Goal: Find specific page/section

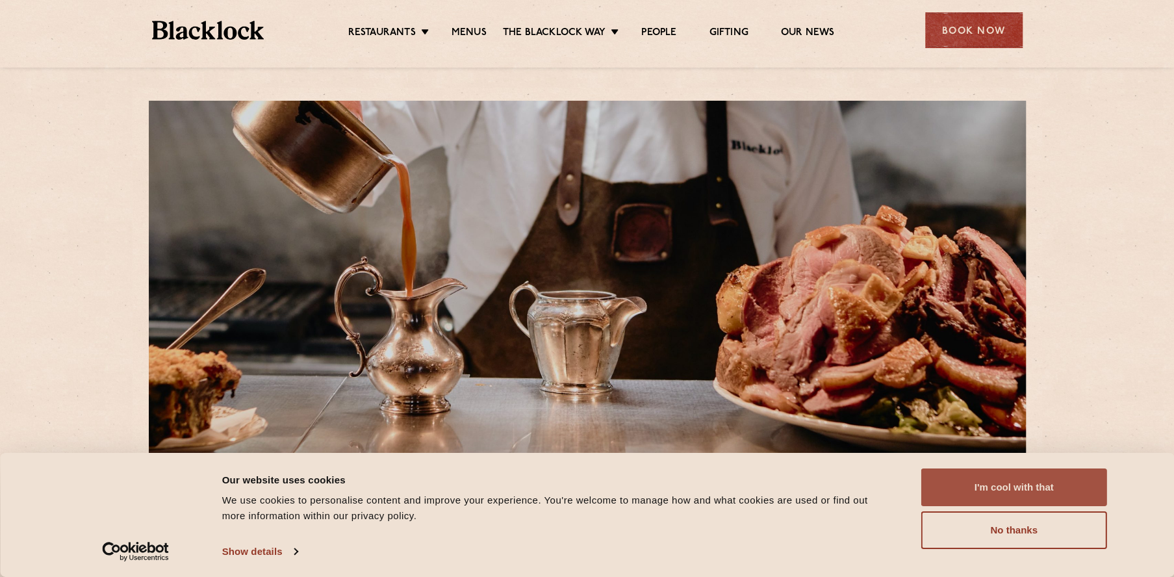
click at [1031, 490] on button "I'm cool with that" at bounding box center [1014, 487] width 186 height 38
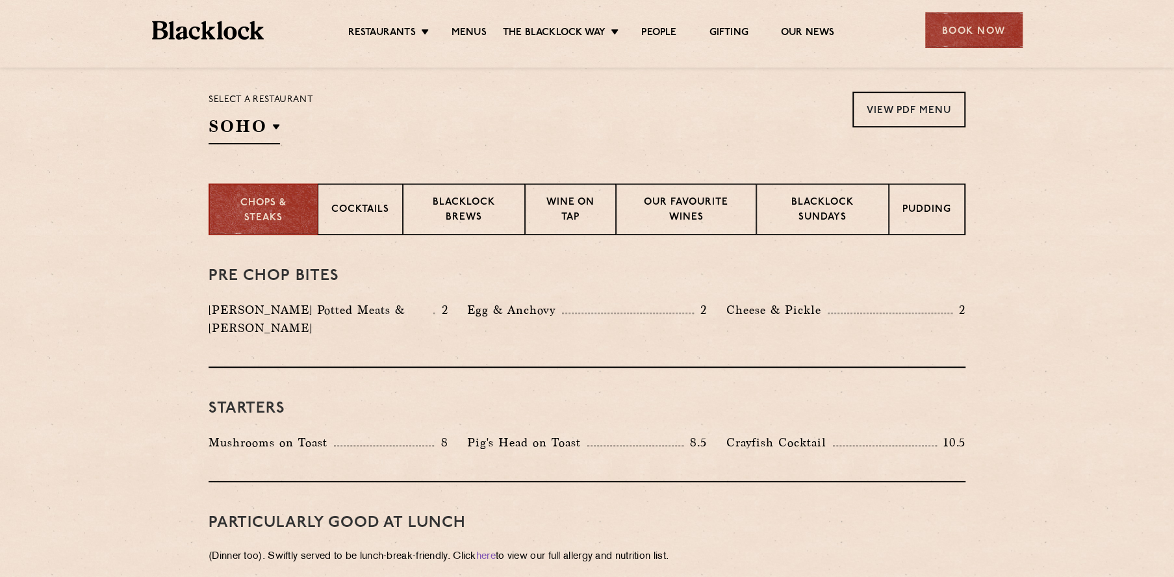
scroll to position [371, 0]
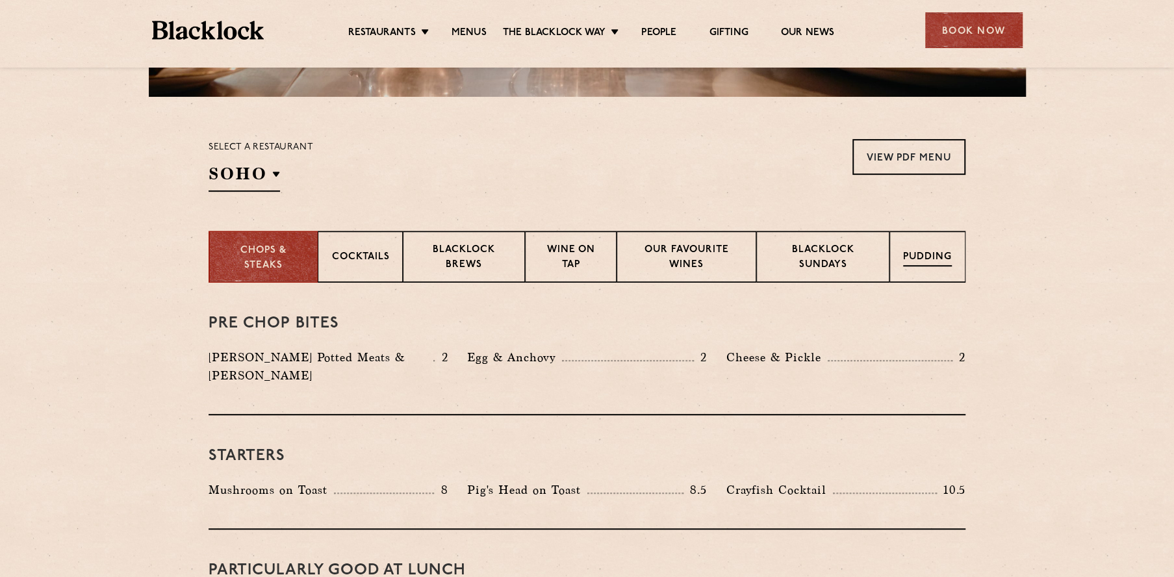
click at [936, 254] on p "Pudding" at bounding box center [927, 258] width 49 height 16
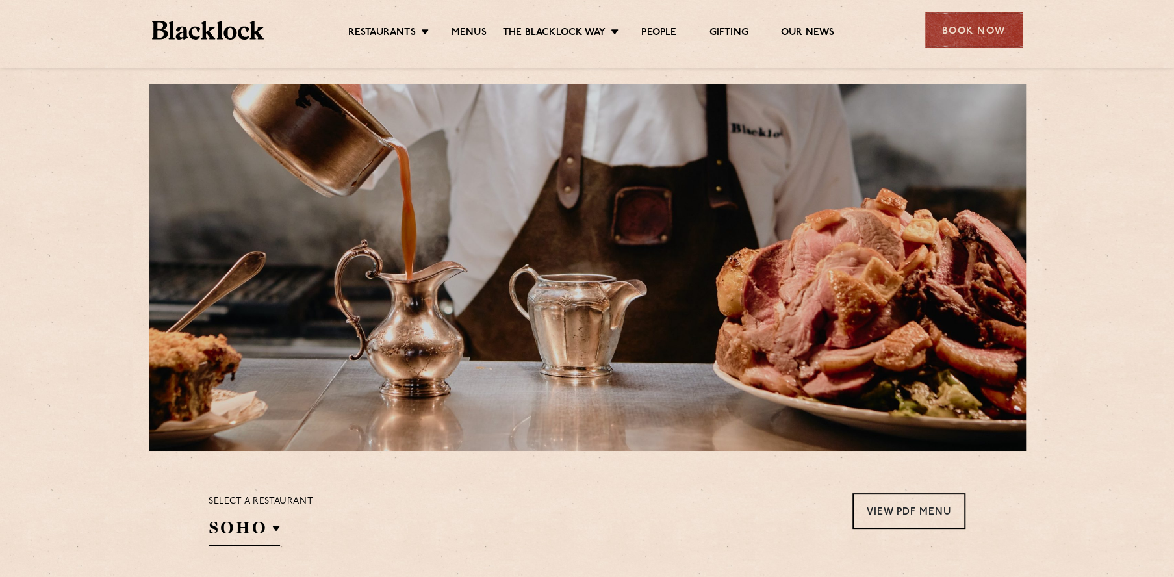
scroll to position [9, 0]
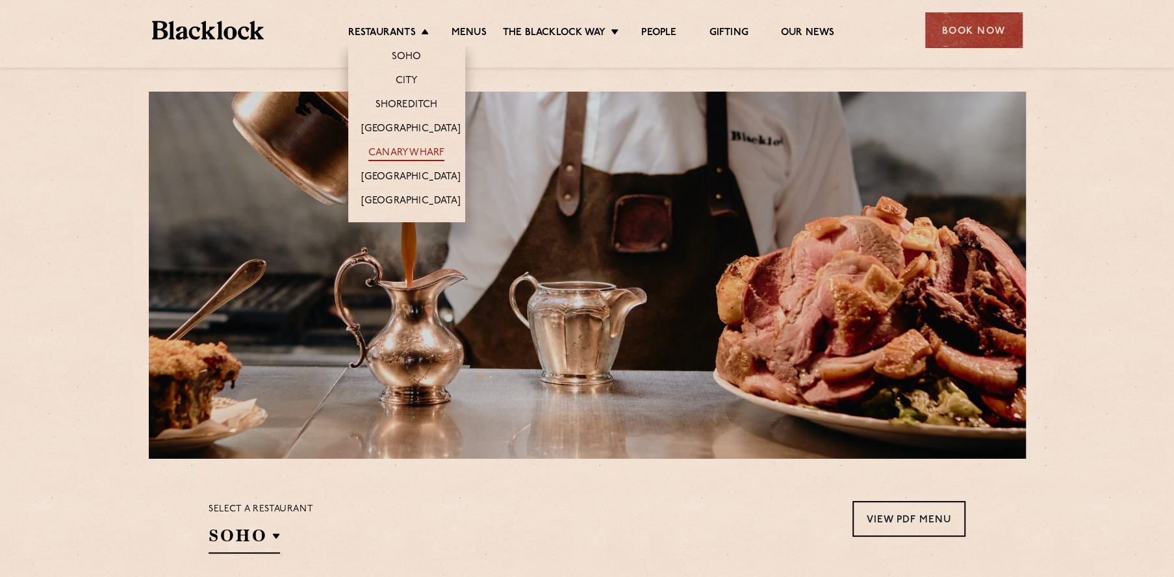
click at [418, 147] on link "Canary Wharf" at bounding box center [406, 154] width 76 height 14
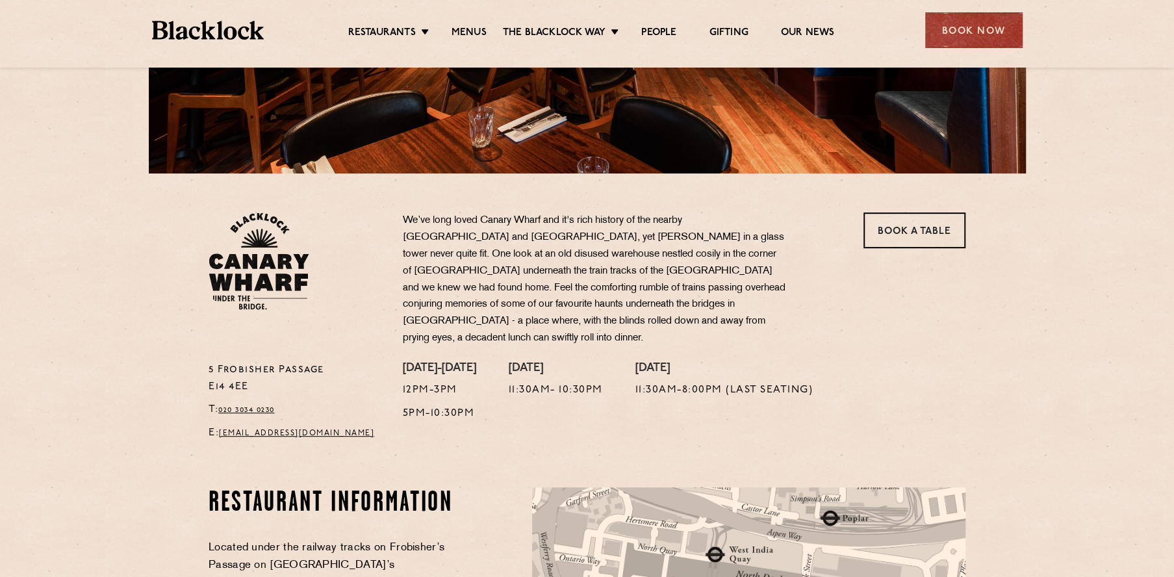
scroll to position [309, 0]
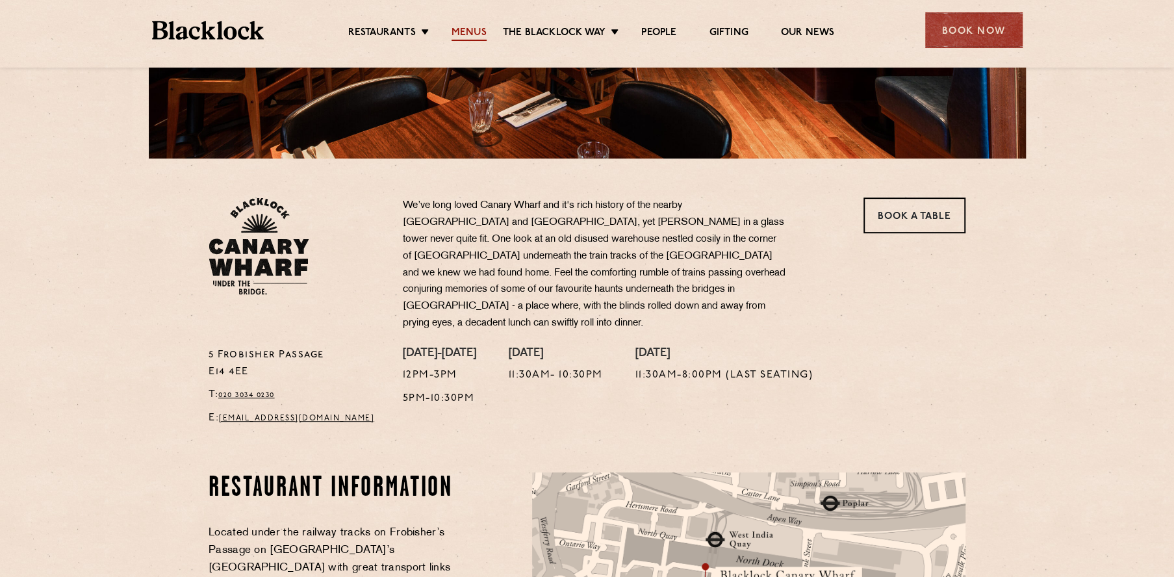
click at [478, 28] on link "Menus" at bounding box center [468, 34] width 35 height 14
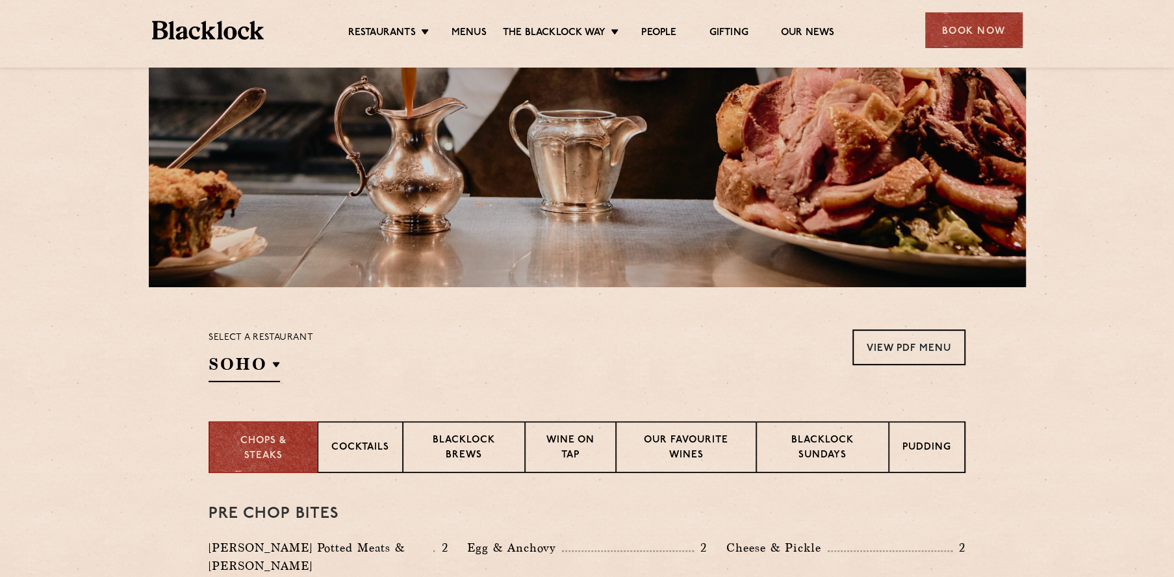
scroll to position [185, 0]
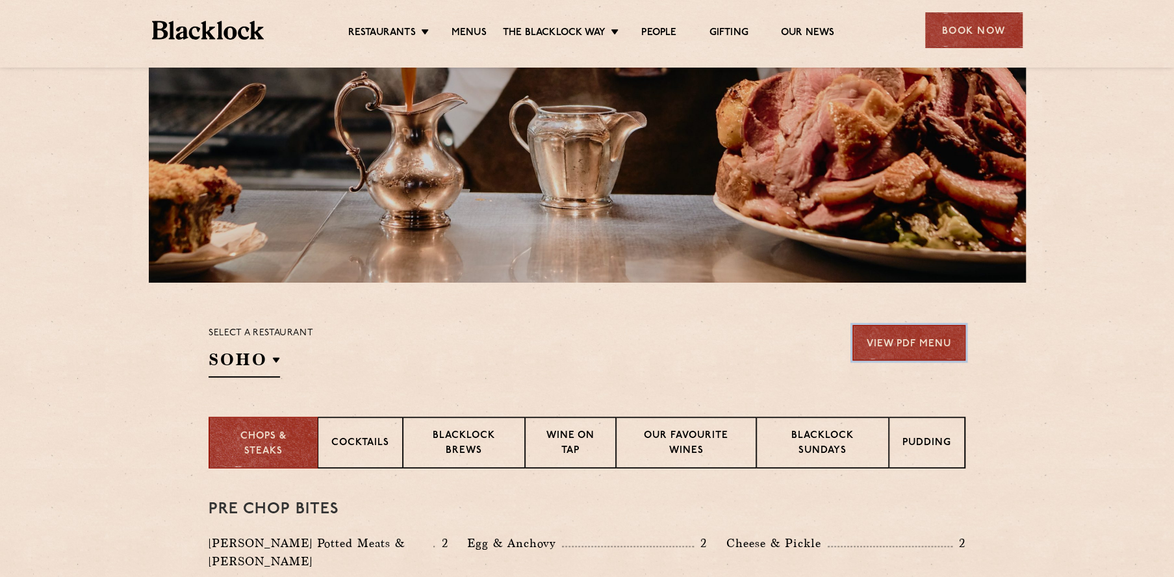
click at [883, 338] on link "View PDF Menu" at bounding box center [908, 343] width 113 height 36
